Goal: Find contact information: Find contact information

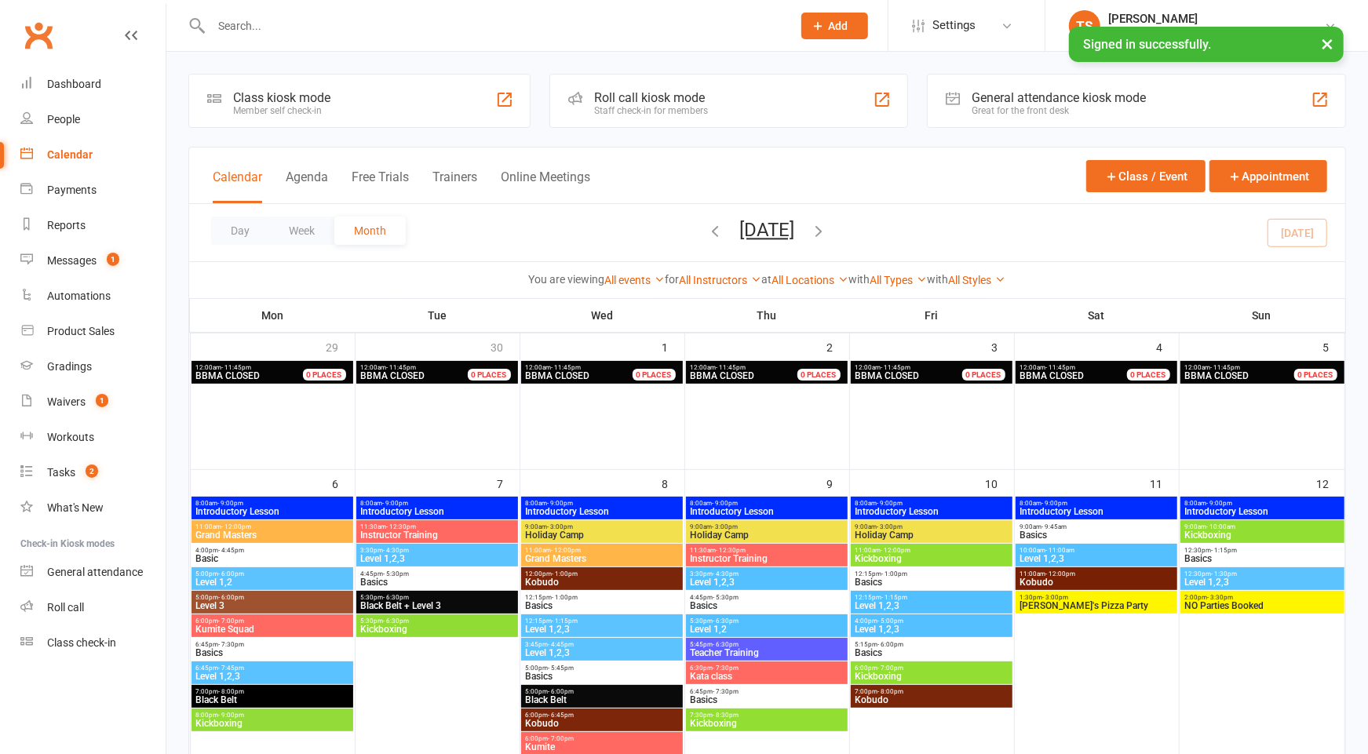
click at [1317, 41] on button "×" at bounding box center [1327, 44] width 28 height 34
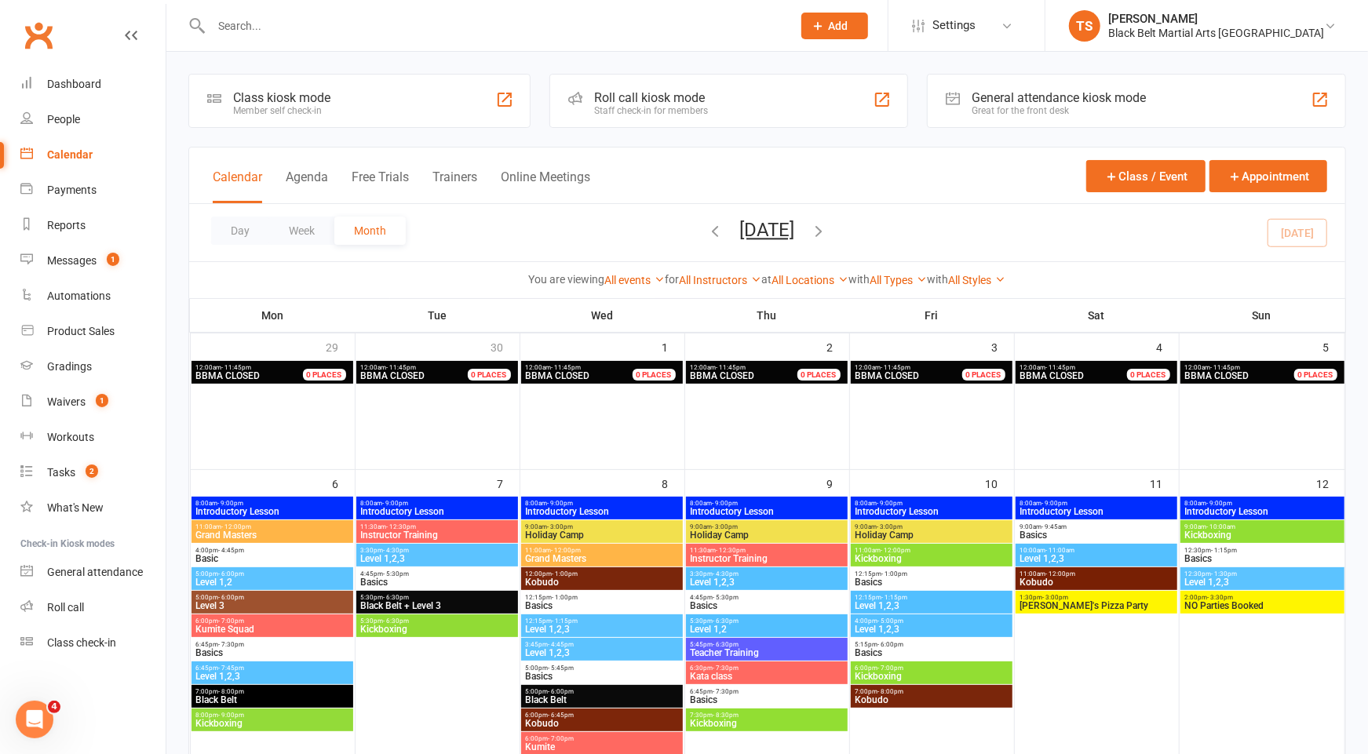
click at [378, 26] on input "text" at bounding box center [493, 26] width 574 height 22
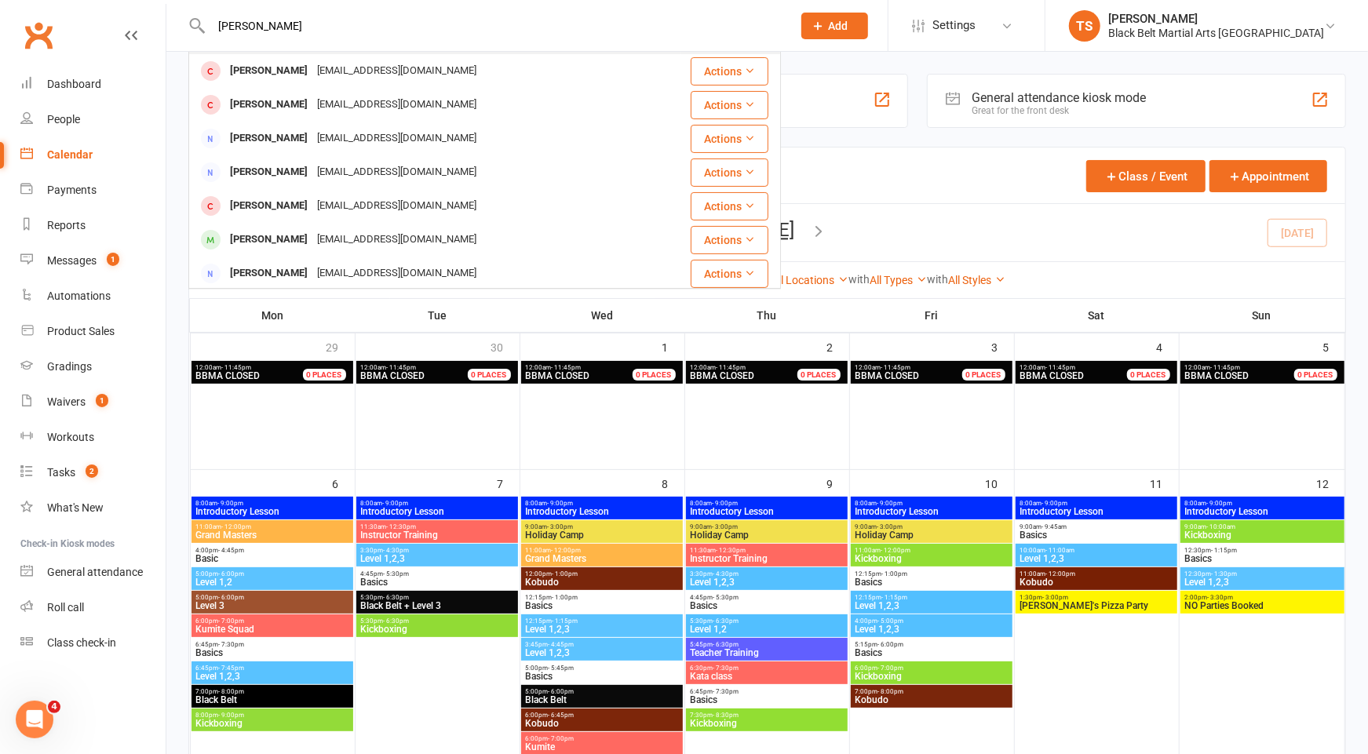
scroll to position [170, 0]
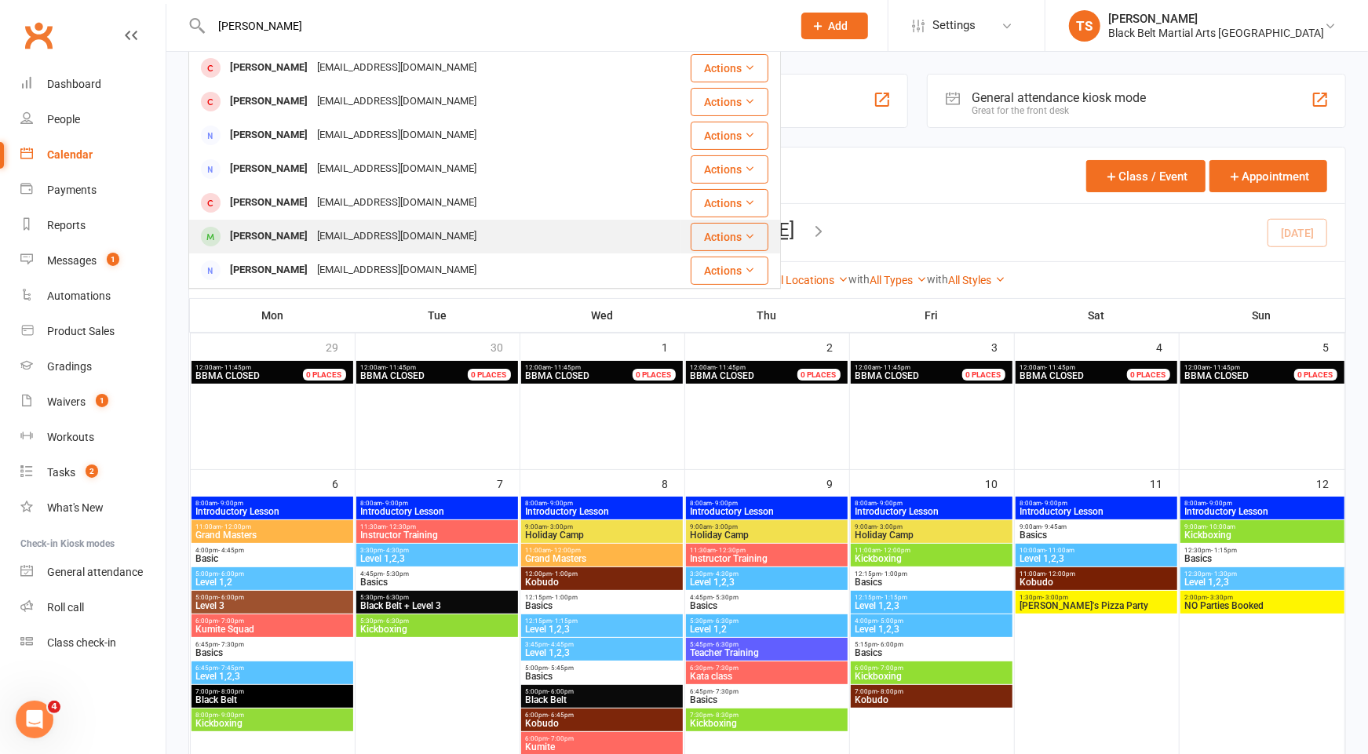
type input "[PERSON_NAME]"
click at [354, 242] on div "[EMAIL_ADDRESS][DOMAIN_NAME]" at bounding box center [396, 236] width 169 height 23
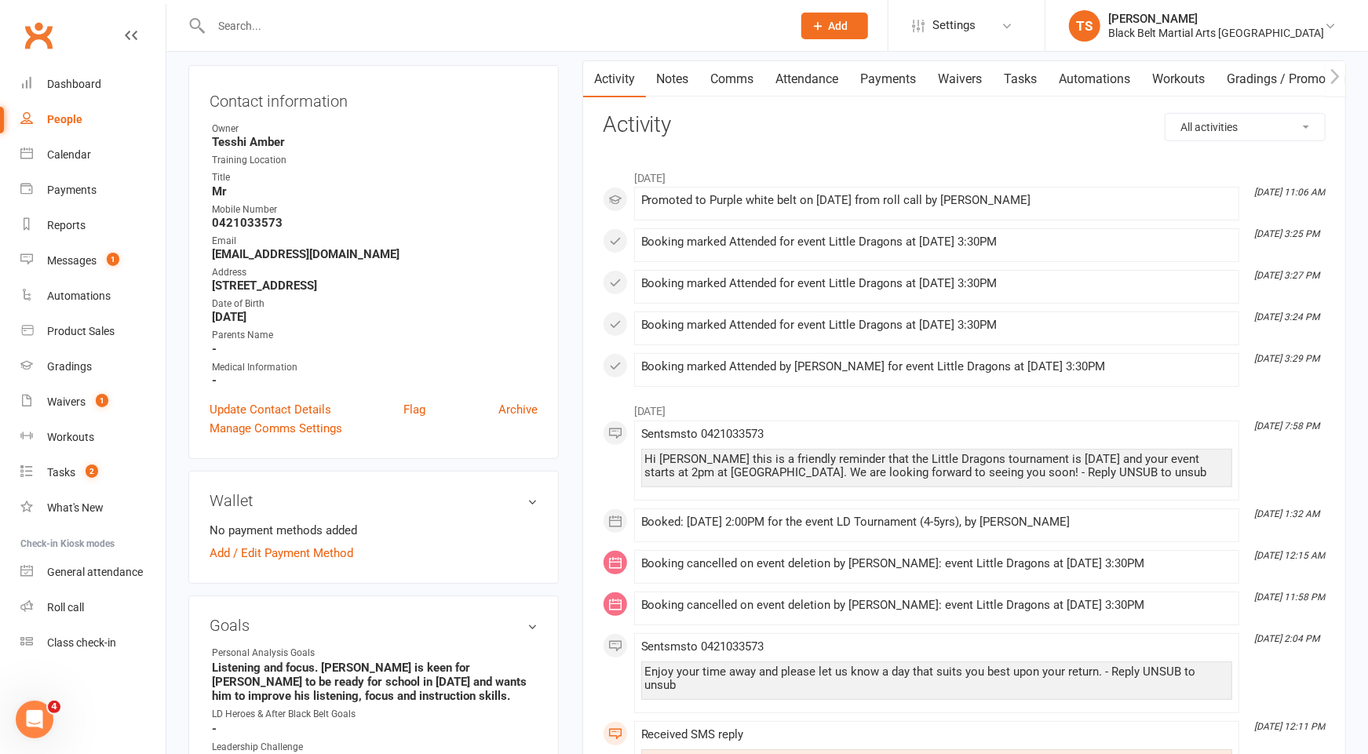
scroll to position [155, 0]
drag, startPoint x: 294, startPoint y: 213, endPoint x: 202, endPoint y: 218, distance: 92.0
click at [202, 218] on div "Contact information Owner Tesshi Amber Training Location Title Mr Mobile Number…" at bounding box center [373, 260] width 370 height 394
copy strong "0421033573"
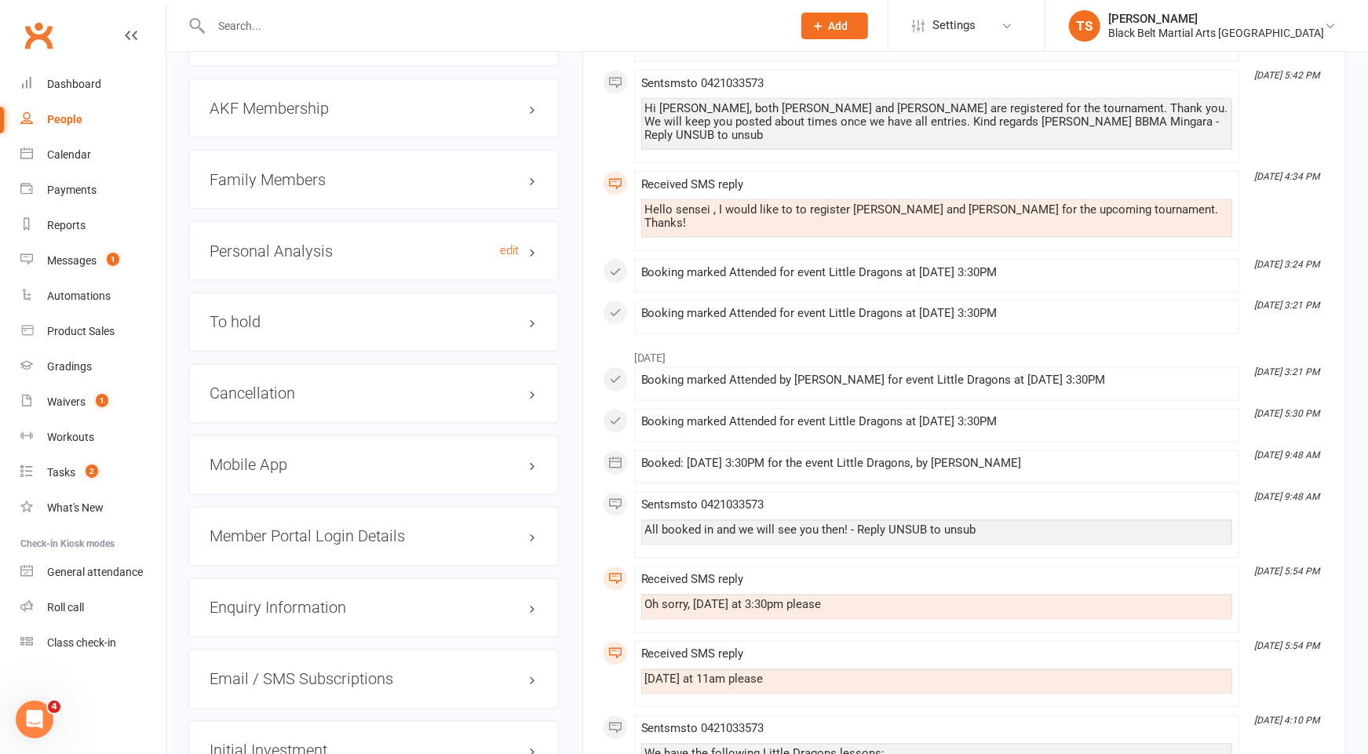
scroll to position [1770, 0]
click at [264, 170] on h3 "Family Members" at bounding box center [374, 178] width 328 height 17
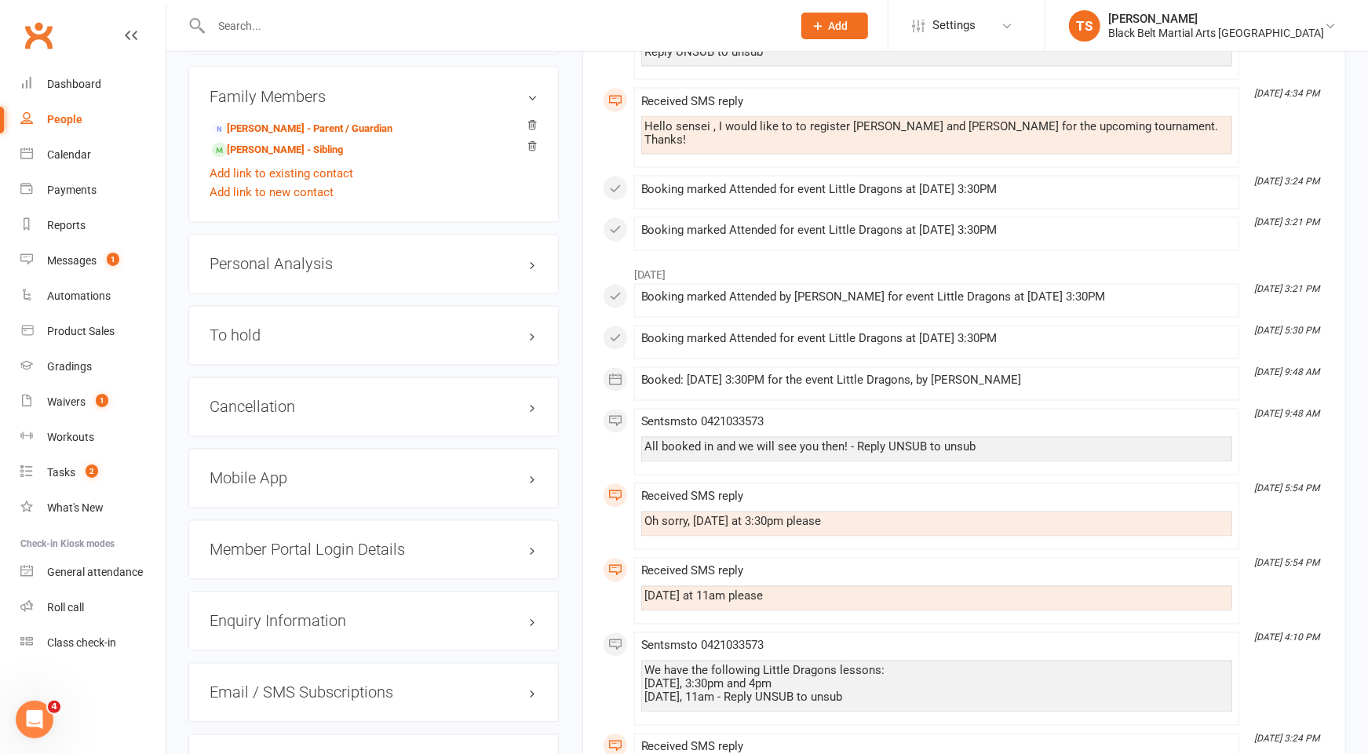
scroll to position [1851, 0]
click at [297, 122] on link "[PERSON_NAME] - Parent / Guardian" at bounding box center [302, 130] width 181 height 16
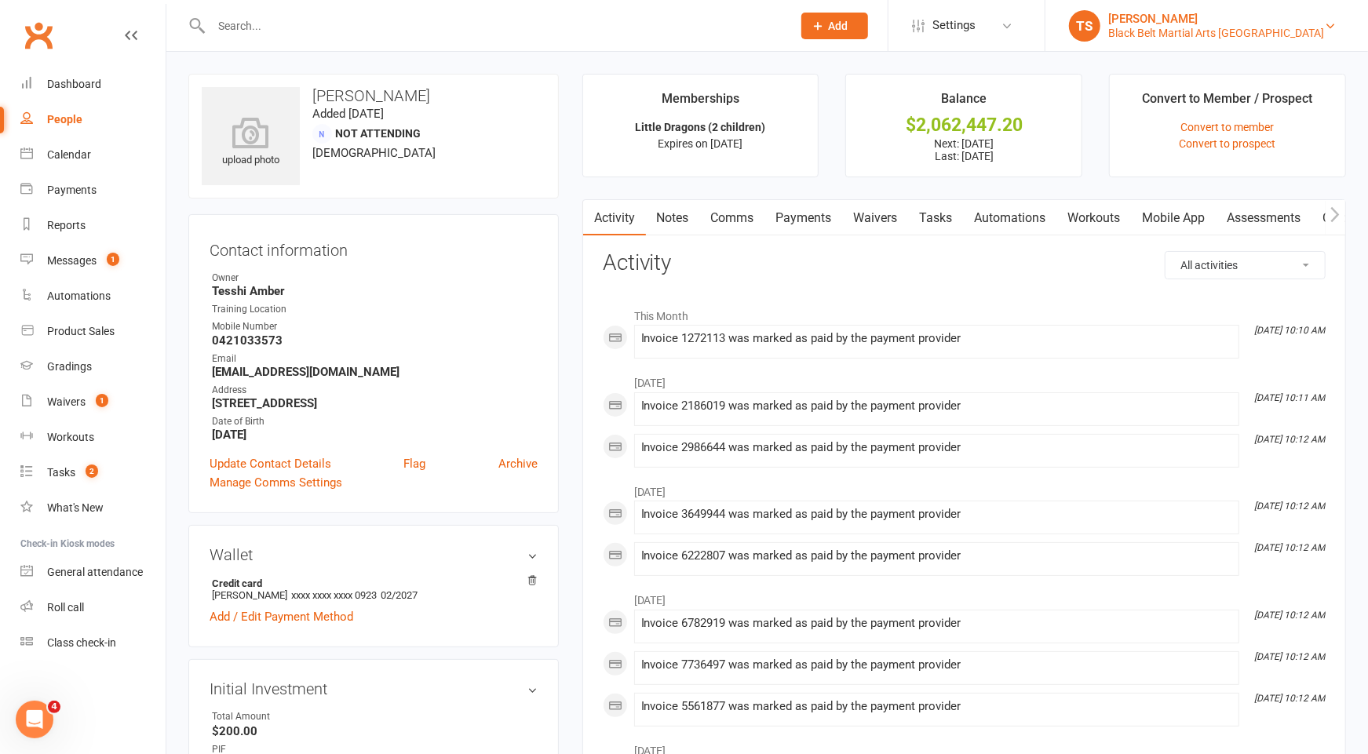
click at [1296, 27] on div "Black Belt Martial Arts [GEOGRAPHIC_DATA]" at bounding box center [1216, 33] width 216 height 14
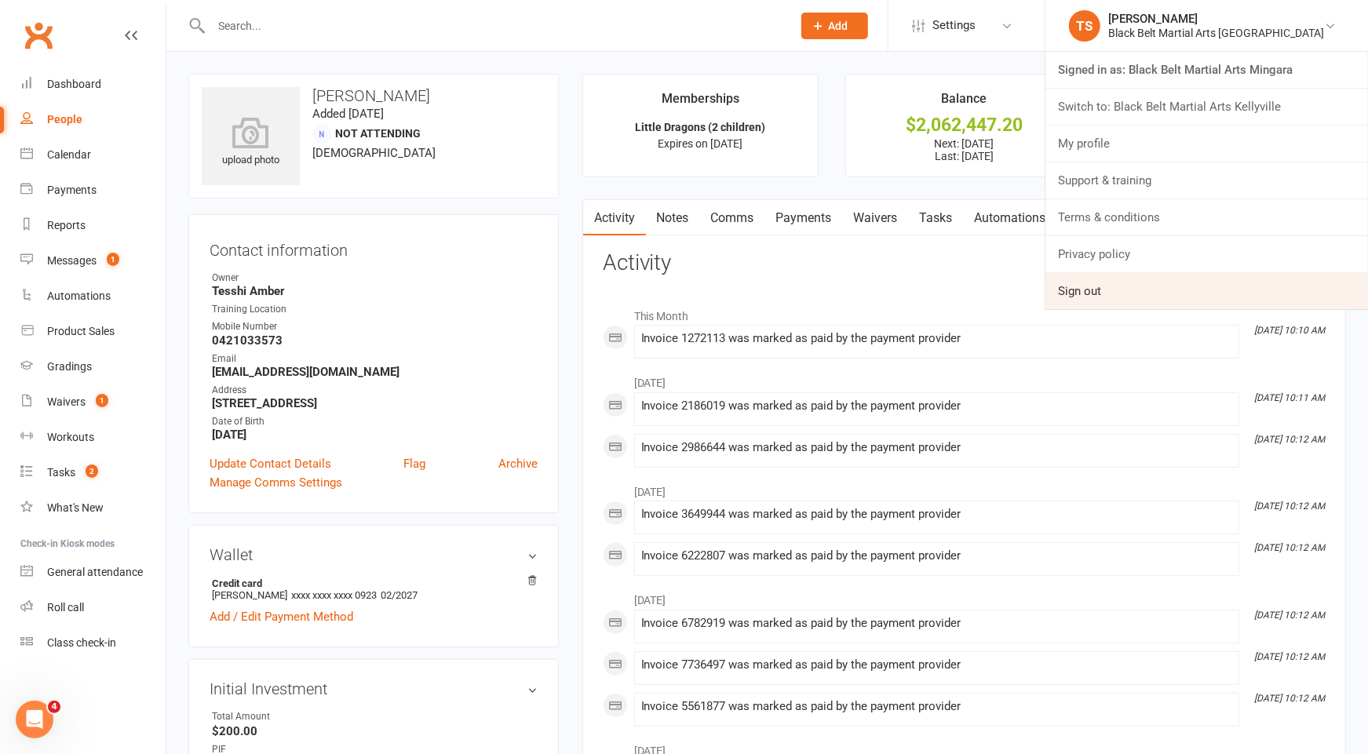
click at [1219, 294] on link "Sign out" at bounding box center [1206, 291] width 323 height 36
